Goal: Find specific page/section: Find specific page/section

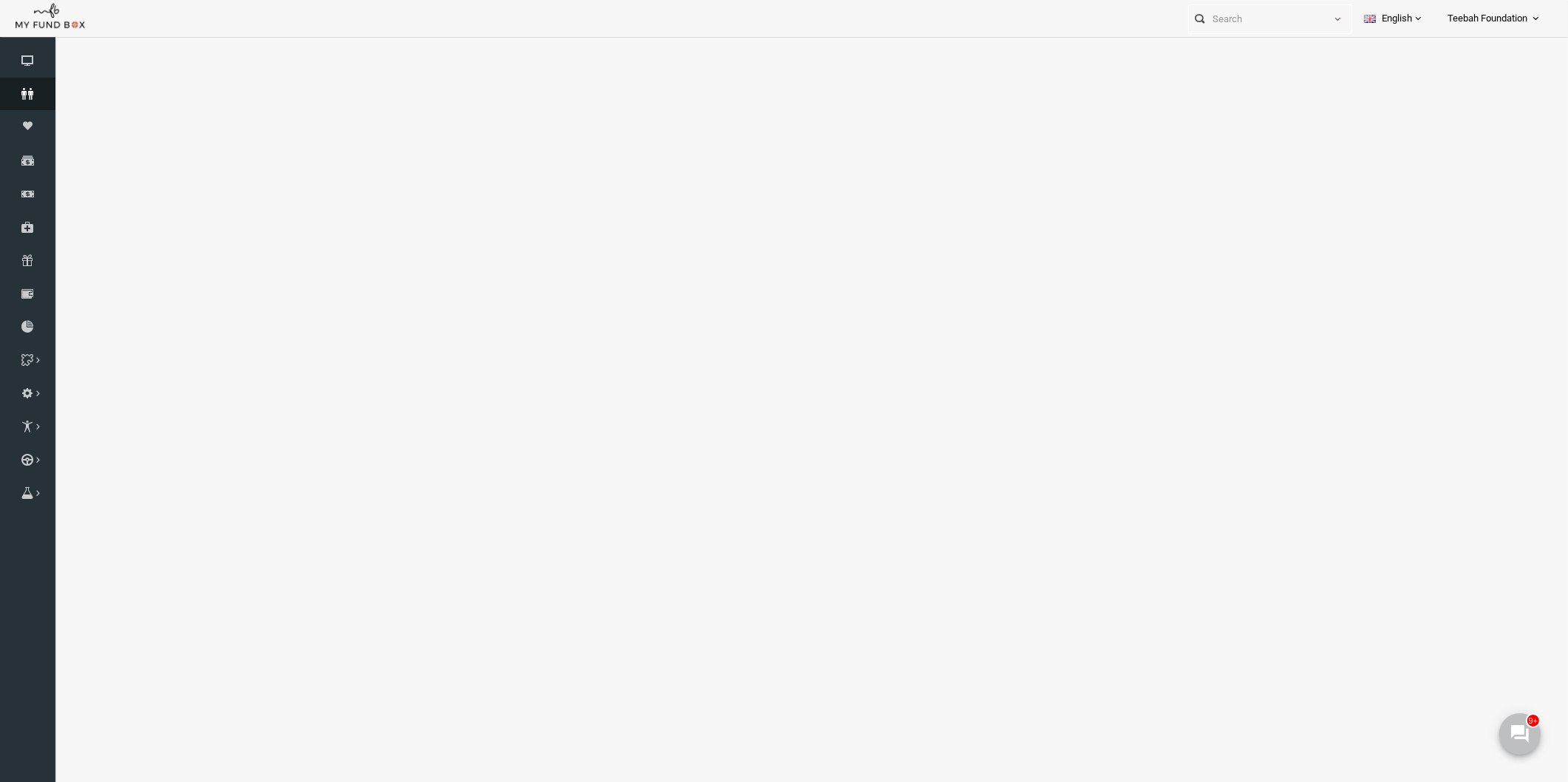
select select "100"
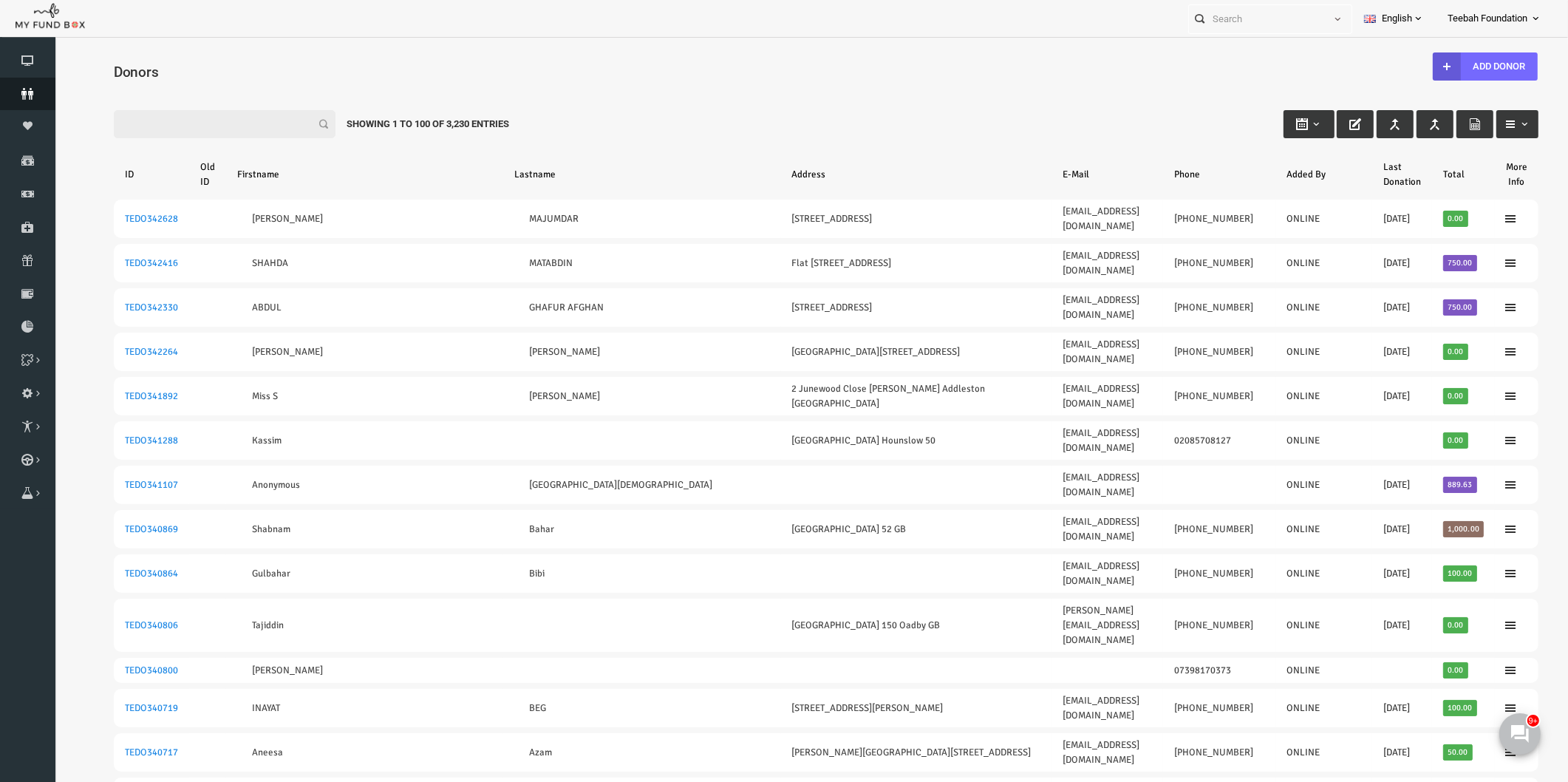
click at [12, 91] on icon at bounding box center [27, 94] width 55 height 11
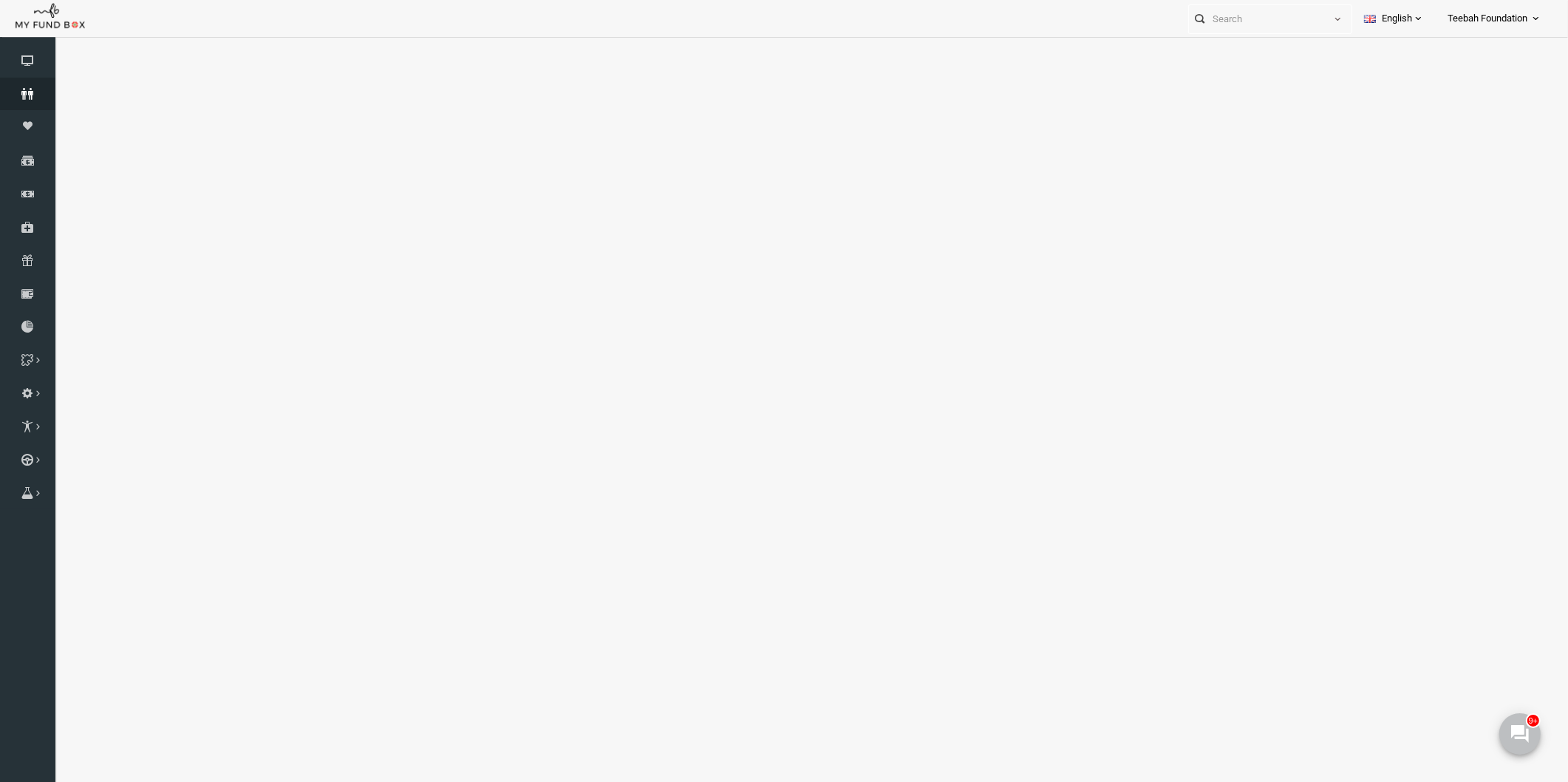
select select "100"
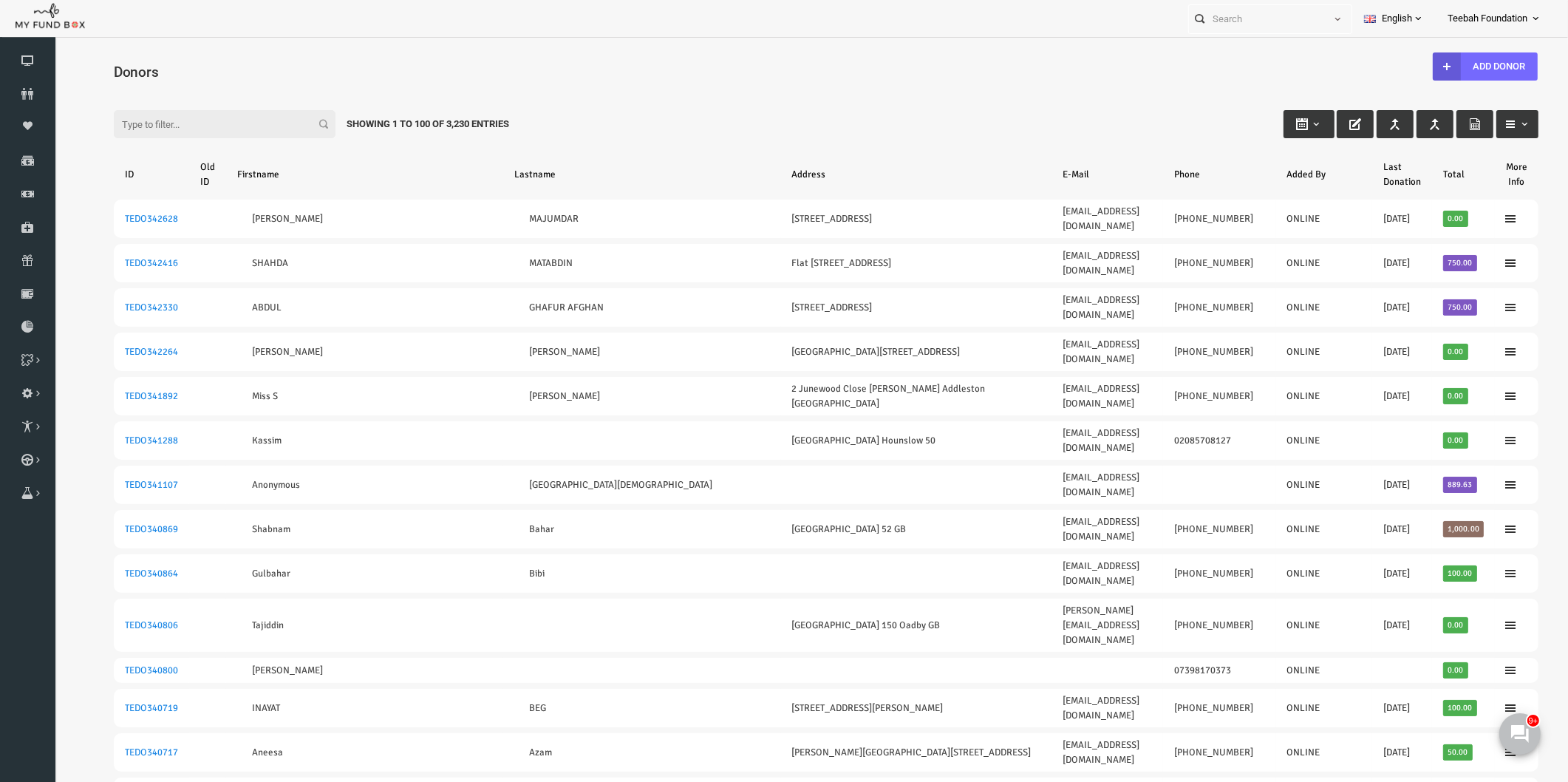
click at [618, 100] on div "Filter: Showing 1 to 100 of 3,230 Entries" at bounding box center [796, 110] width 1453 height 40
click at [29, 95] on icon at bounding box center [27, 94] width 55 height 11
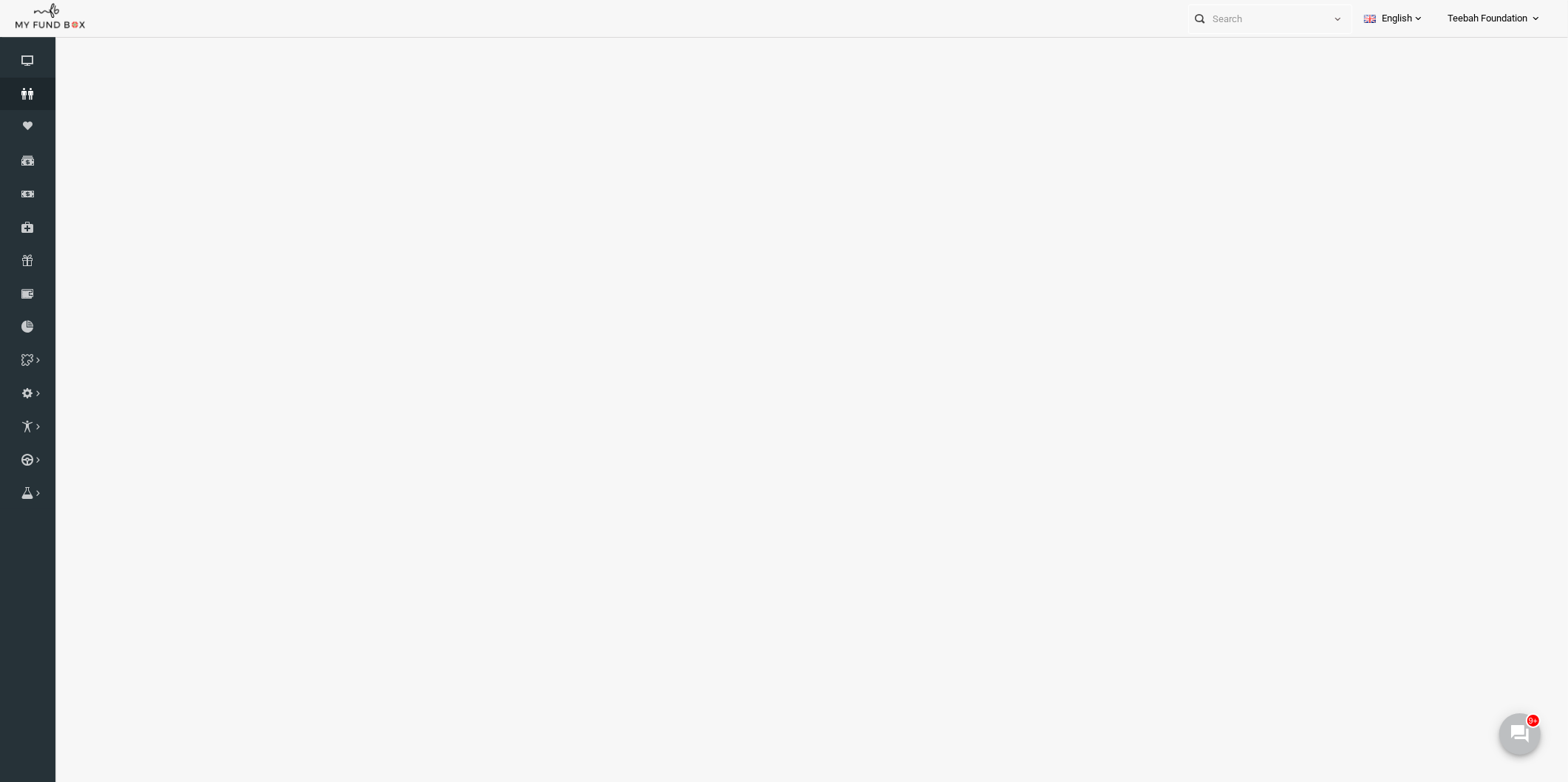
select select "100"
